Goal: Task Accomplishment & Management: Manage account settings

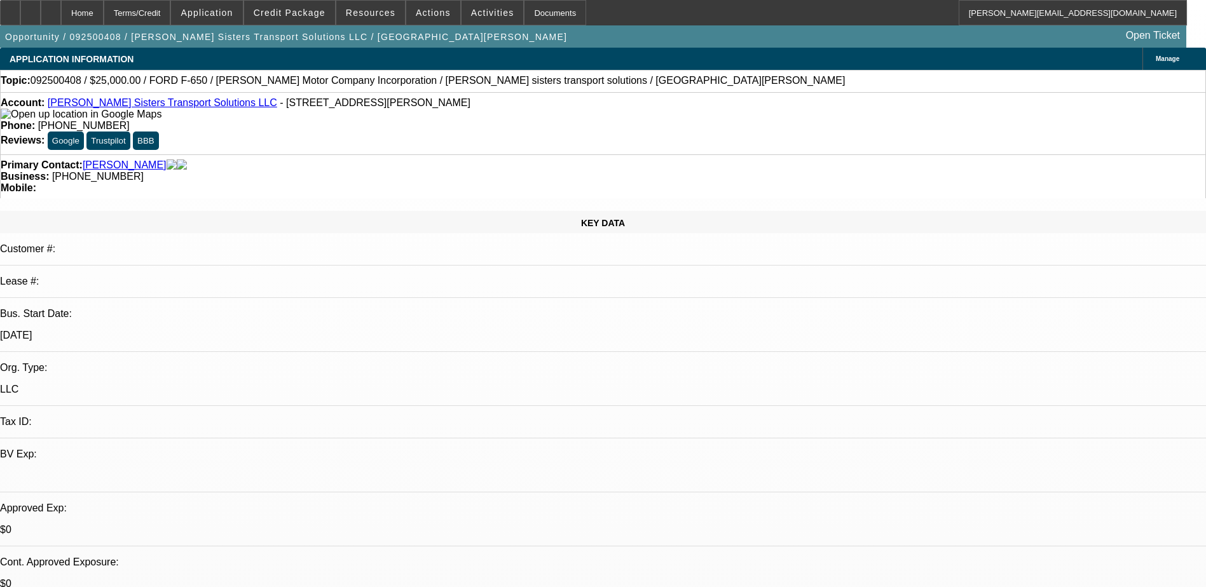
select select "0"
select select "2"
select select "0.1"
select select "4"
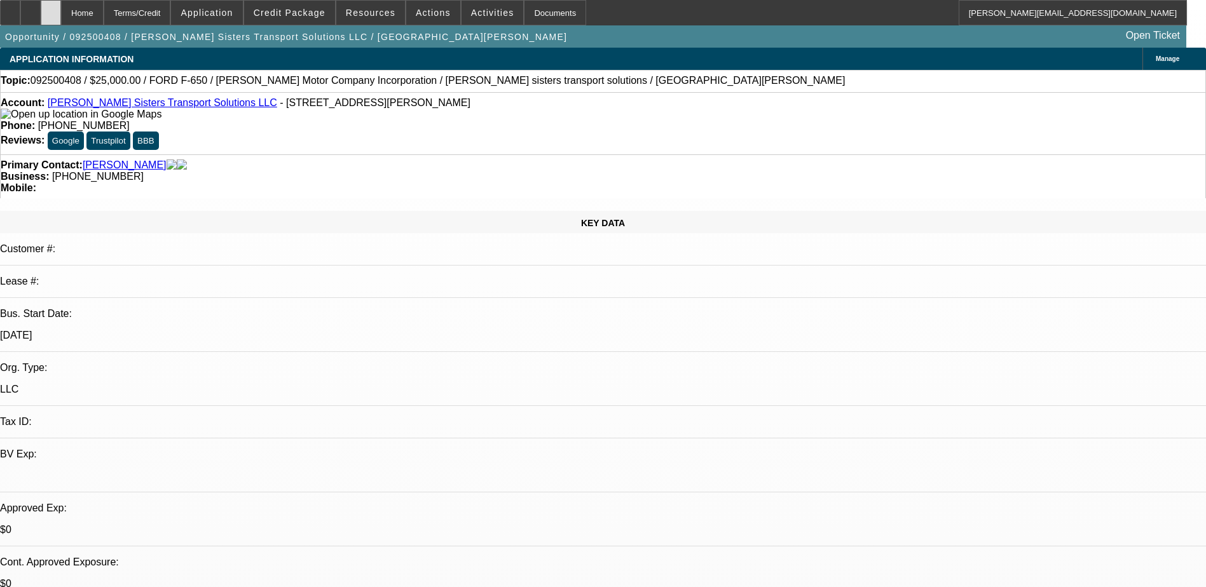
click at [51, 8] on icon at bounding box center [51, 8] width 0 height 0
select select "0"
select select "2"
select select "0.1"
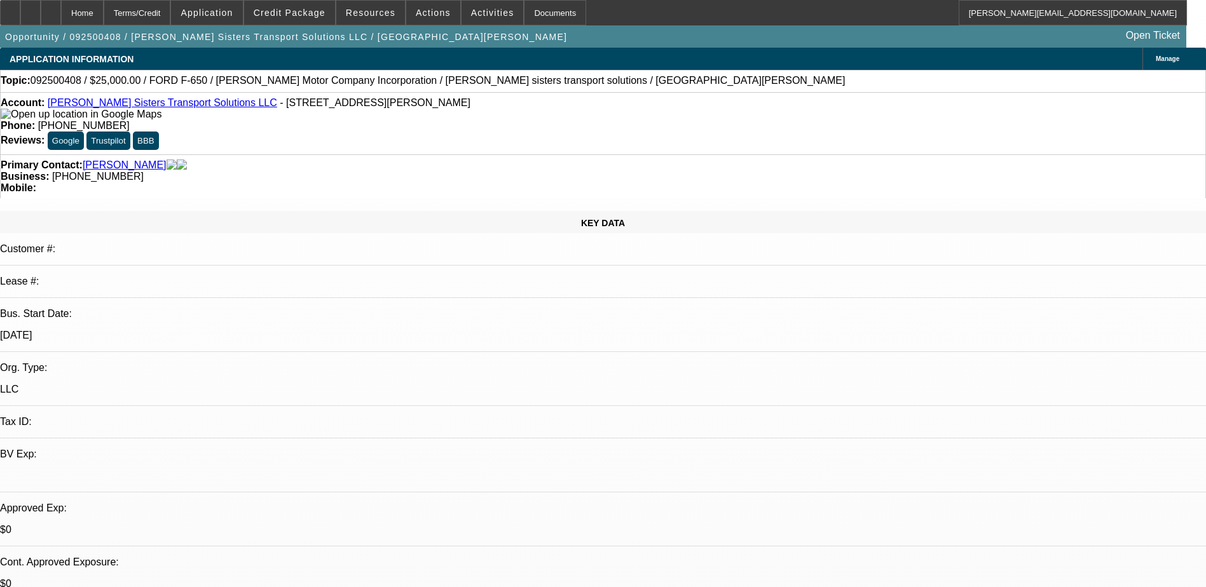
select select "4"
click at [284, 17] on span "Credit Package" at bounding box center [290, 13] width 72 height 10
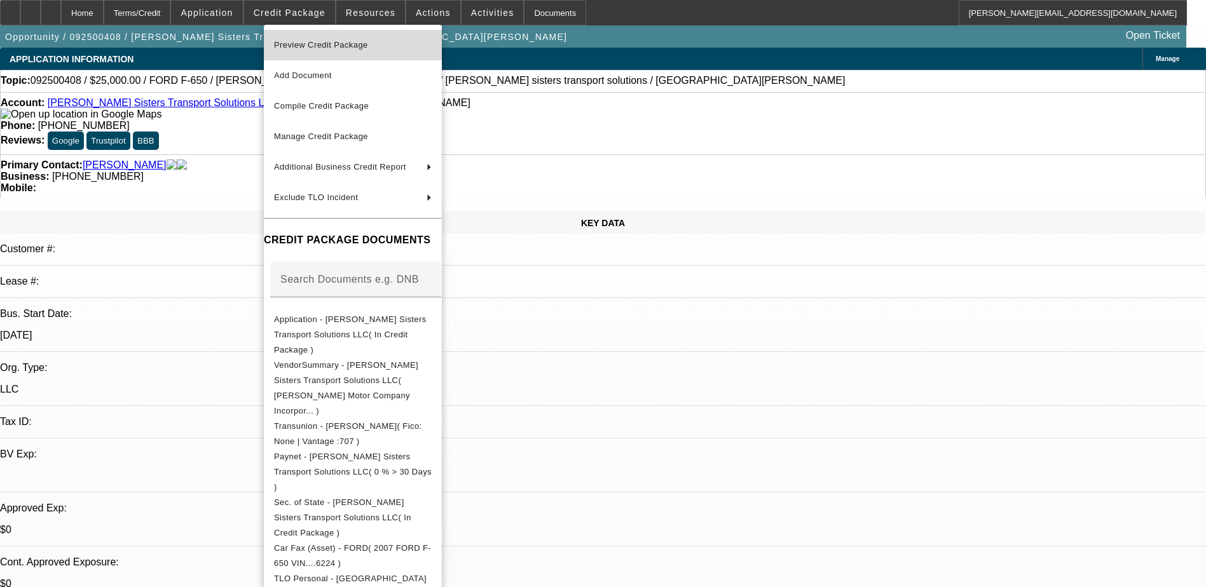
click at [304, 47] on span "Preview Credit Package" at bounding box center [321, 45] width 94 height 10
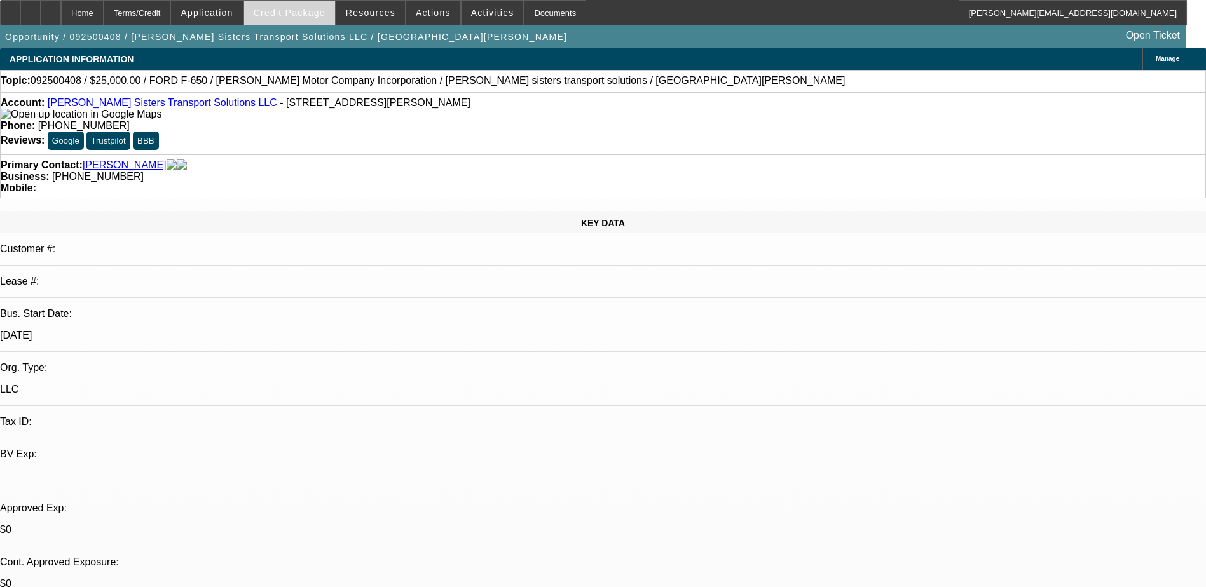
click at [317, 8] on span "Credit Package" at bounding box center [290, 13] width 72 height 10
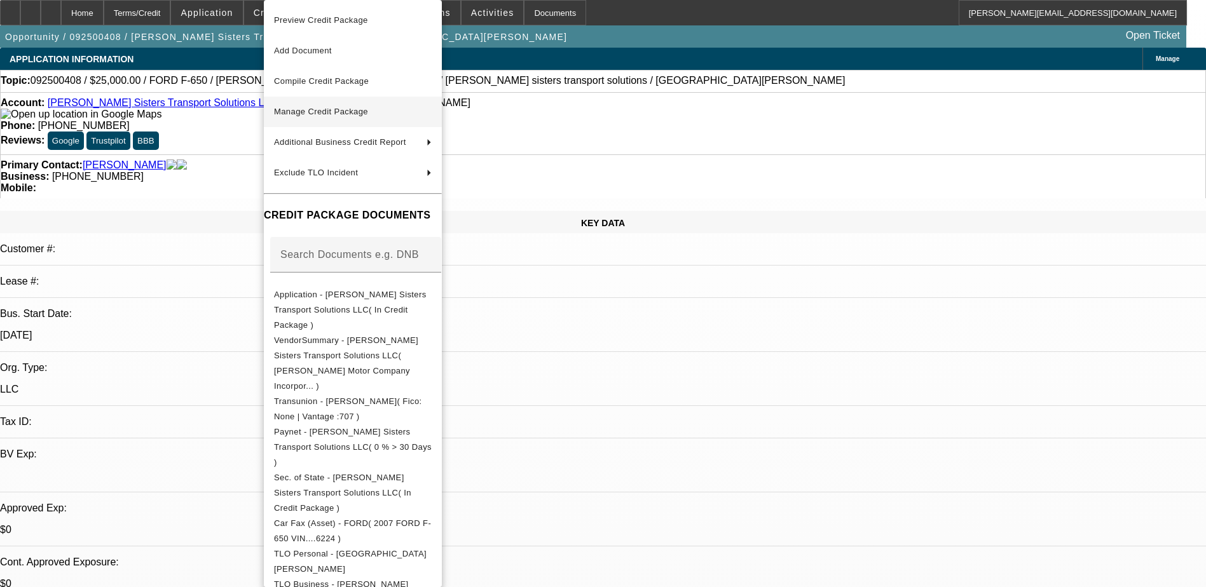
click at [351, 113] on span "Manage Credit Package" at bounding box center [321, 112] width 94 height 10
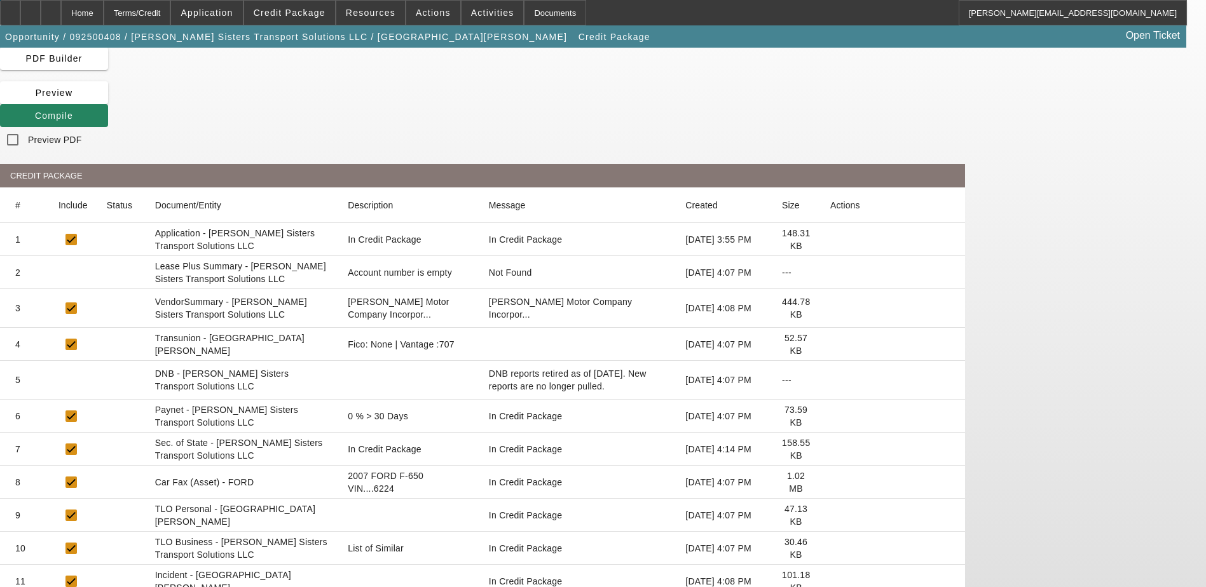
scroll to position [65, 0]
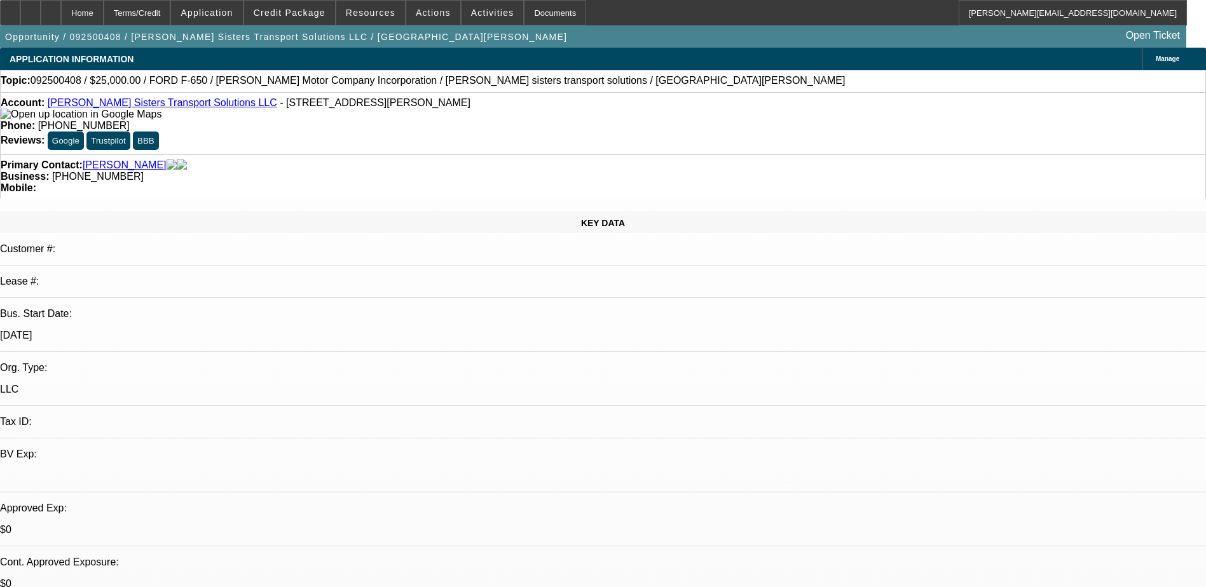
select select "0"
select select "2"
select select "0.1"
select select "4"
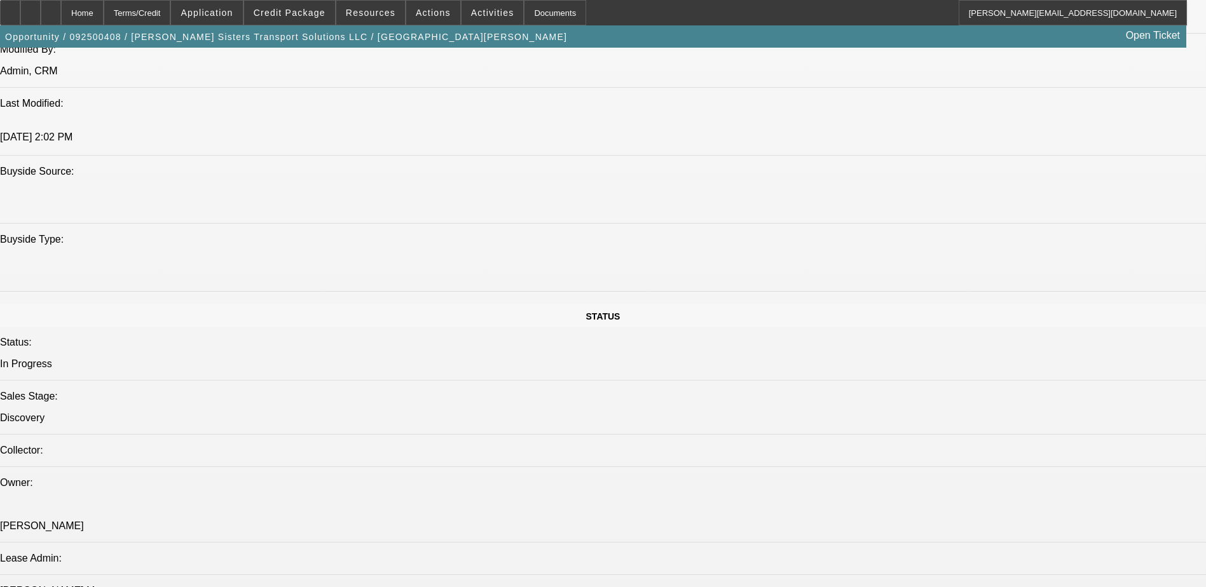
scroll to position [1335, 0]
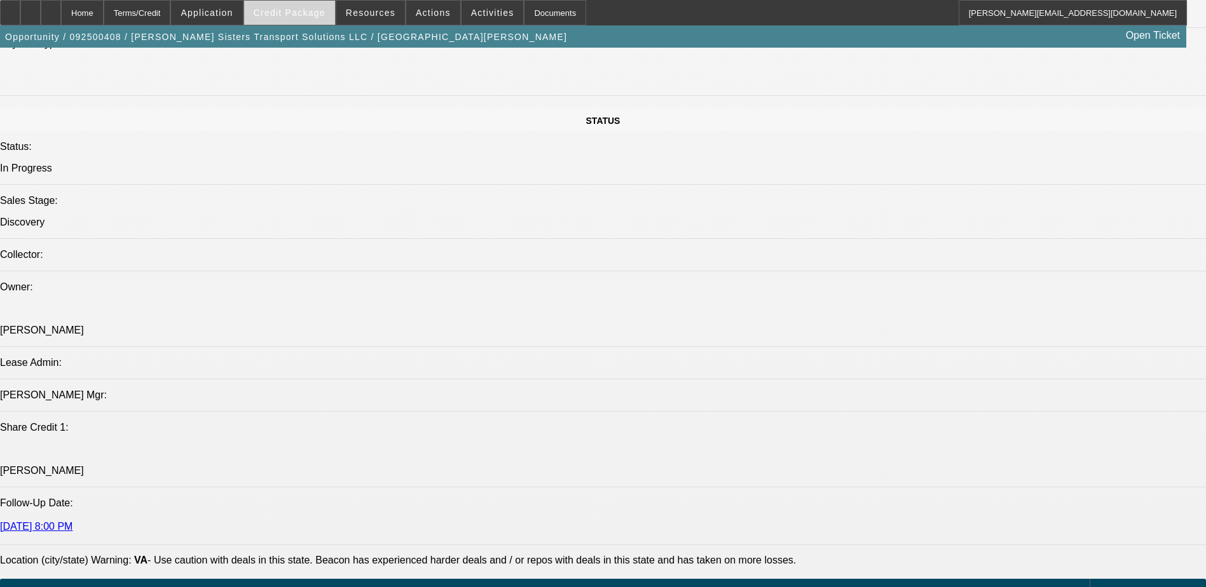
click at [306, 17] on span "Credit Package" at bounding box center [290, 13] width 72 height 10
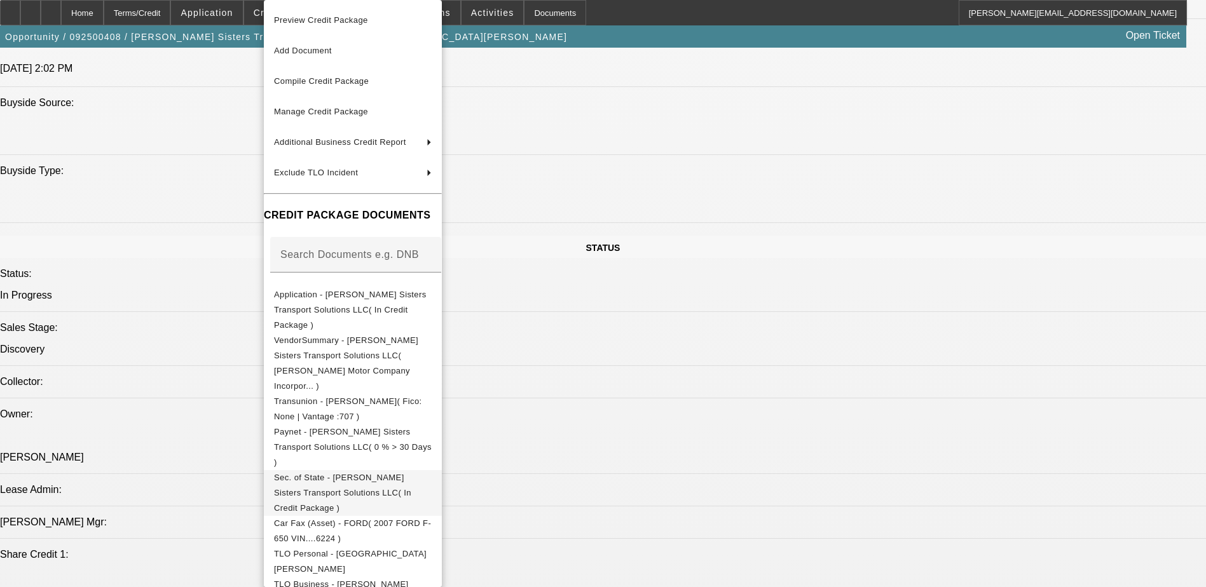
scroll to position [954, 0]
